Goal: Transaction & Acquisition: Purchase product/service

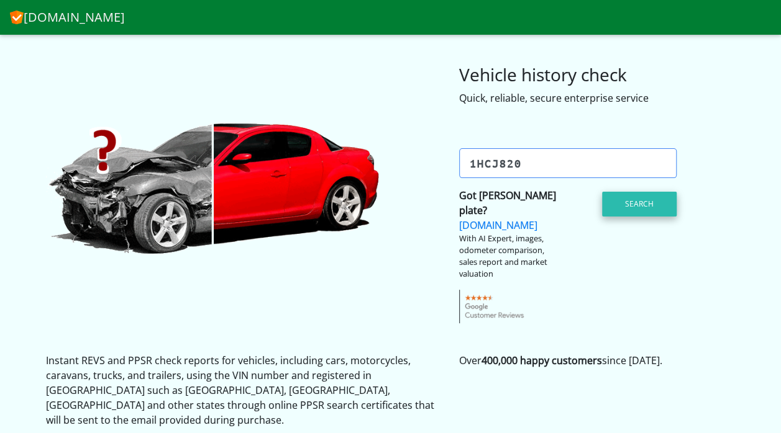
type input "1HCJ820"
click at [645, 210] on button "Search" at bounding box center [639, 204] width 75 height 25
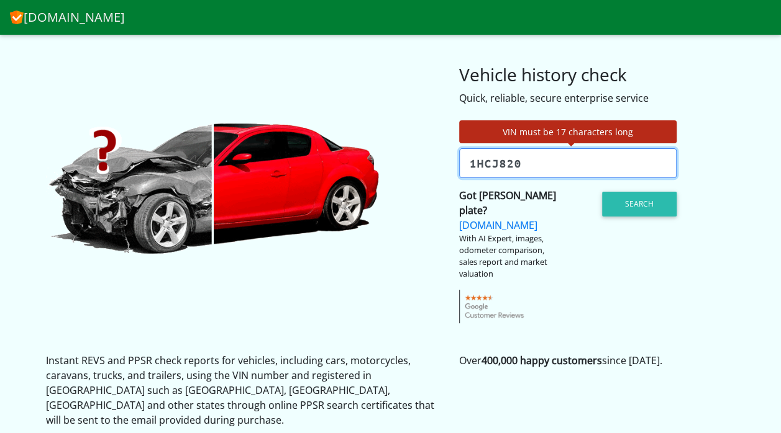
click at [569, 160] on input "1HCJ820" at bounding box center [567, 163] width 217 height 30
drag, startPoint x: 569, startPoint y: 160, endPoint x: 449, endPoint y: 160, distance: 119.9
click at [450, 160] on div "Enter VIN or Check Rego Check Rego? 1HCJ820" at bounding box center [568, 163] width 236 height 30
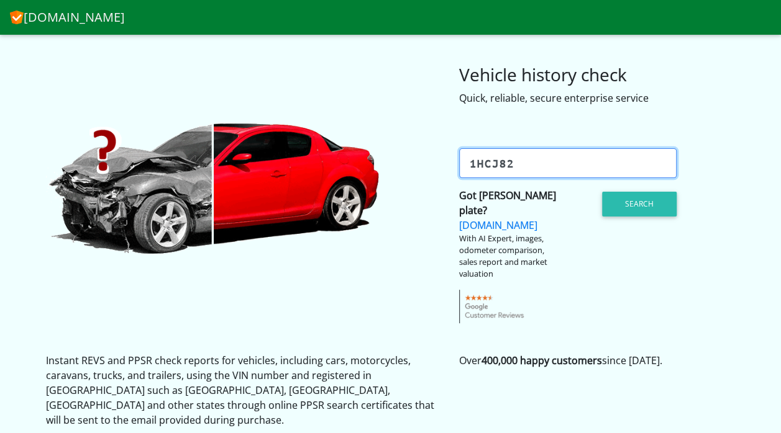
type input "1HCJ820"
click at [627, 217] on div "Search" at bounding box center [627, 234] width 118 height 93
click at [630, 209] on button "Search" at bounding box center [639, 204] width 75 height 25
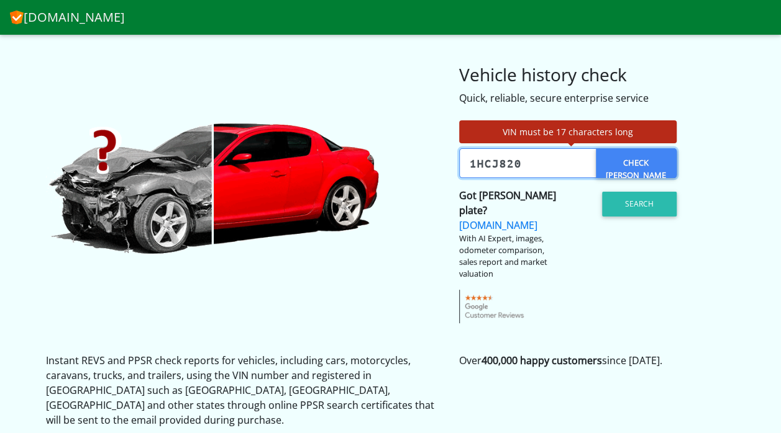
drag, startPoint x: 544, startPoint y: 153, endPoint x: 394, endPoint y: 161, distance: 149.9
click at [394, 161] on div "VIN must be 17 characters long Enter VIN or Check Rego Check Rego? 1HCJ820 Got …" at bounding box center [391, 215] width 708 height 218
drag, startPoint x: 542, startPoint y: 166, endPoint x: 245, endPoint y: 175, distance: 297.6
click at [245, 175] on div "VIN must be 17 characters long Enter VIN or Check Rego Check Rego? 1HCJ820 Got …" at bounding box center [391, 215] width 708 height 218
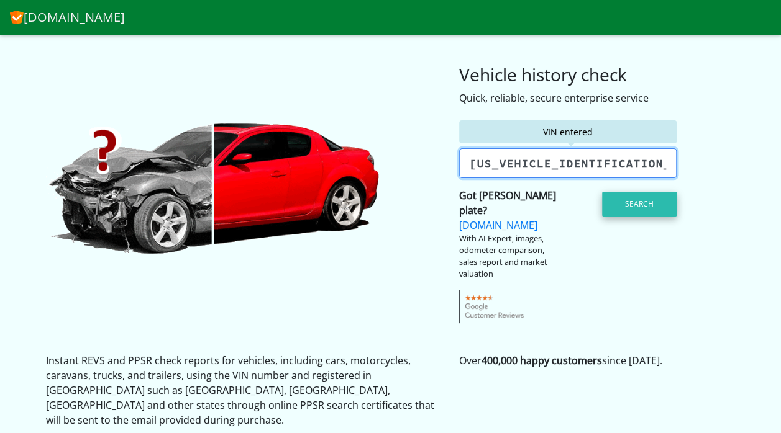
type input "[US_VEHICLE_IDENTIFICATION_NUMBER]"
click at [619, 202] on button "Search" at bounding box center [639, 204] width 75 height 25
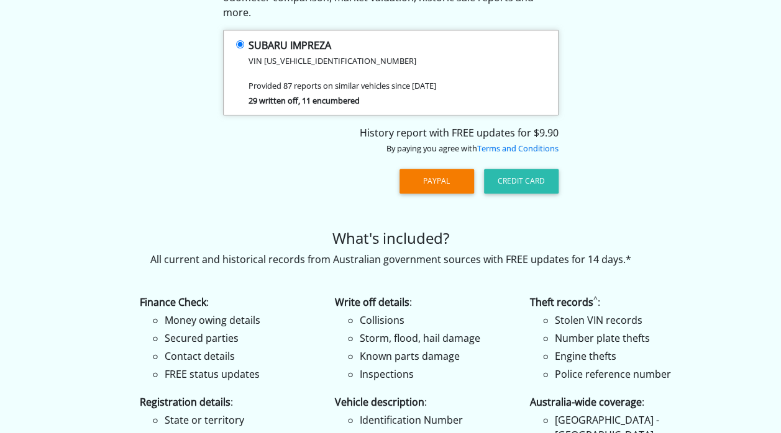
scroll to position [193, 0]
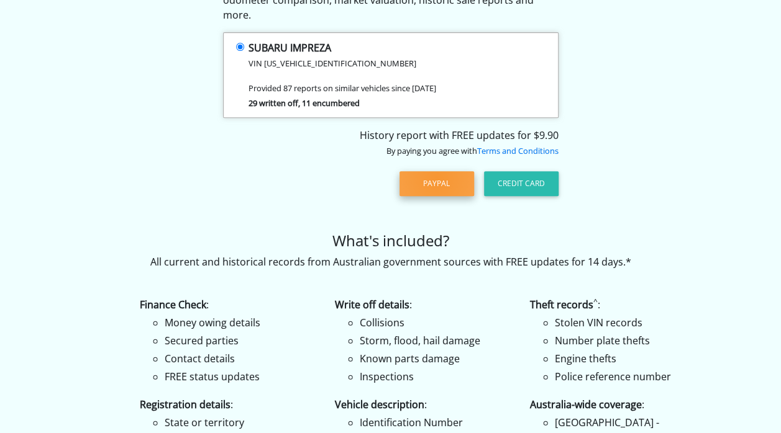
click at [437, 171] on button "PayPal" at bounding box center [436, 183] width 75 height 25
